Goal: Find specific page/section: Find specific page/section

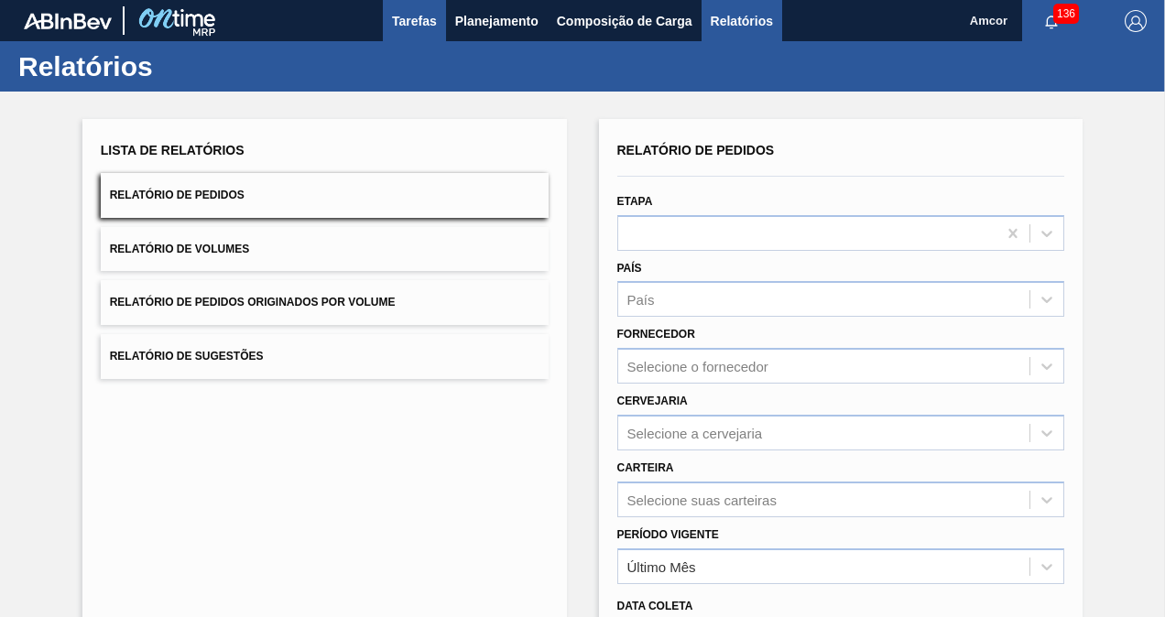
click at [439, 27] on button "Tarefas" at bounding box center [414, 20] width 63 height 41
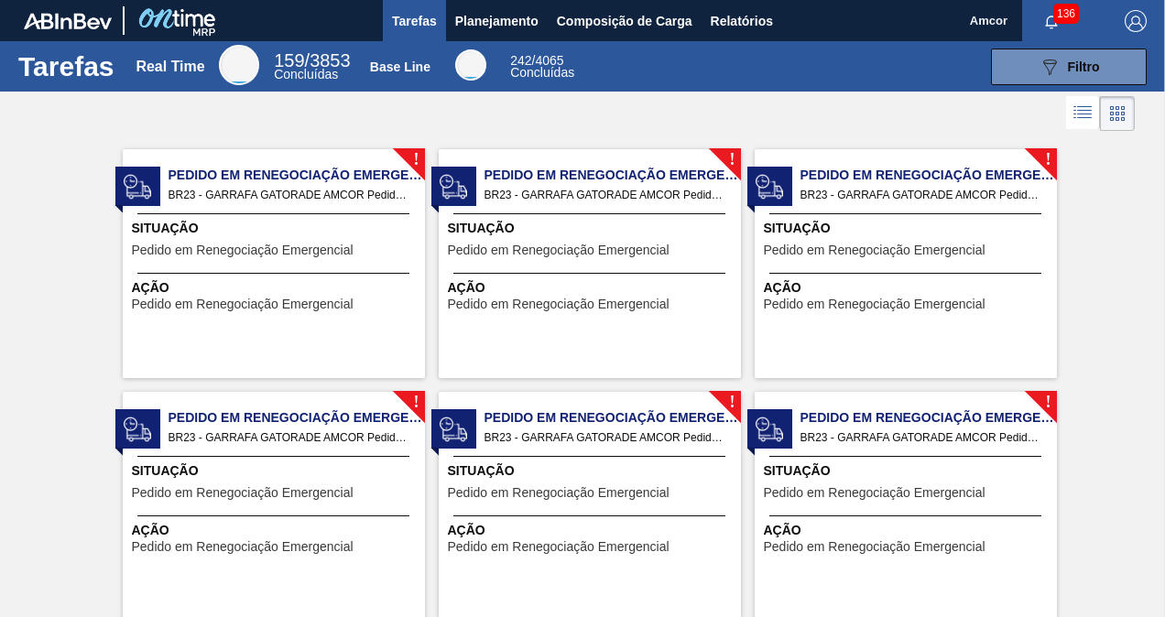
click at [285, 175] on span "Pedido em Renegociação Emergencial" at bounding box center [297, 175] width 256 height 19
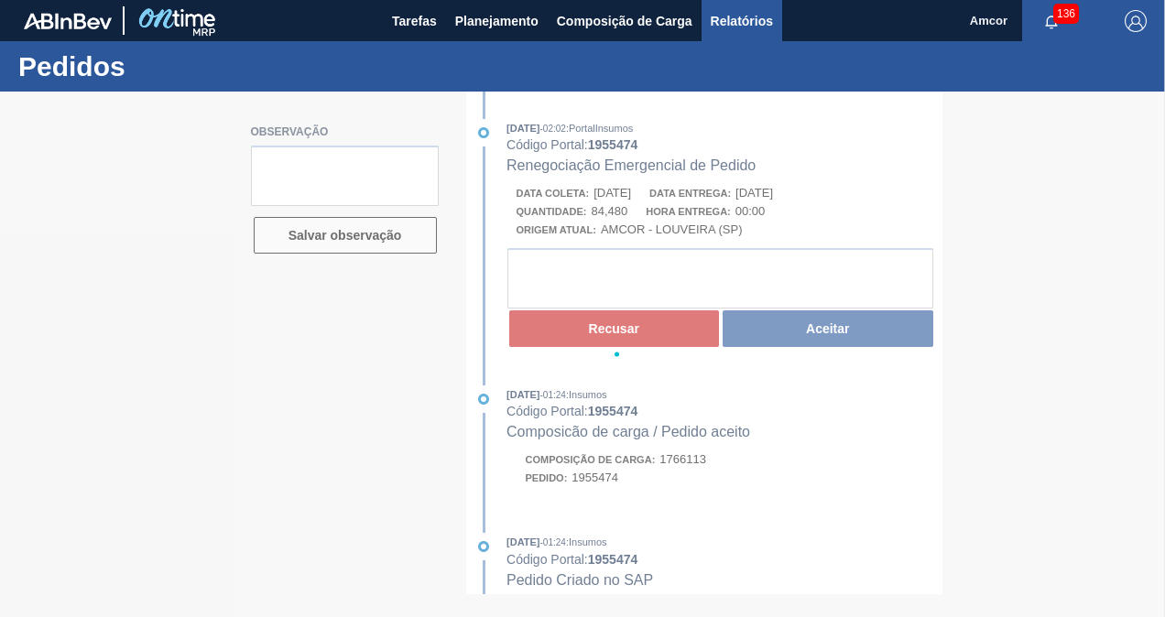
click at [725, 37] on button "Relatórios" at bounding box center [742, 20] width 81 height 41
